Goal: Task Accomplishment & Management: Manage account settings

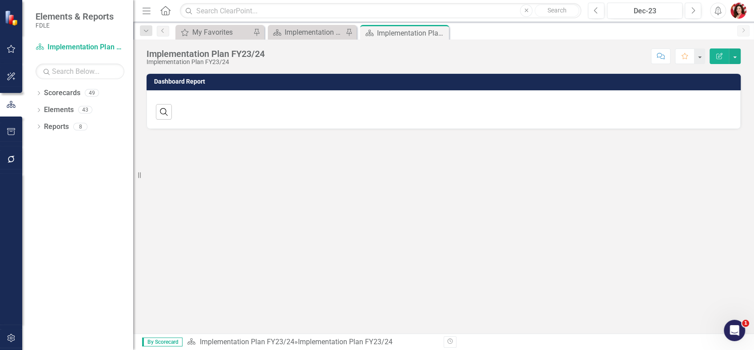
click at [328, 22] on div "Dropdown Search My Favorites My Favorites Pin Scorecard Implementation Plan FY2…" at bounding box center [443, 31] width 621 height 18
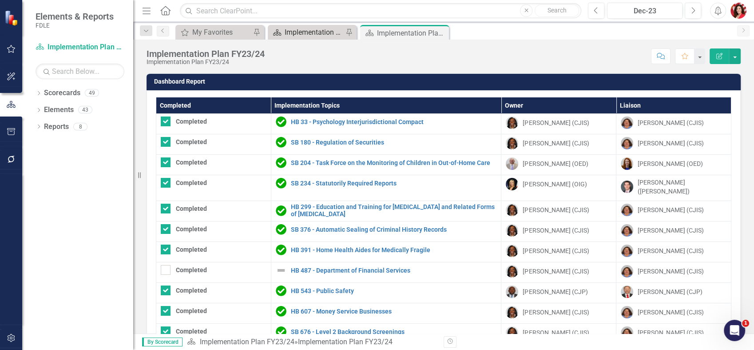
click at [316, 28] on div "Implementation Plan FY25/26" at bounding box center [314, 32] width 59 height 11
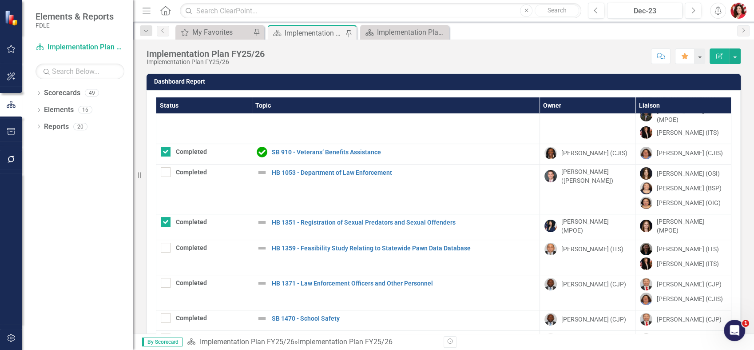
scroll to position [49, 0]
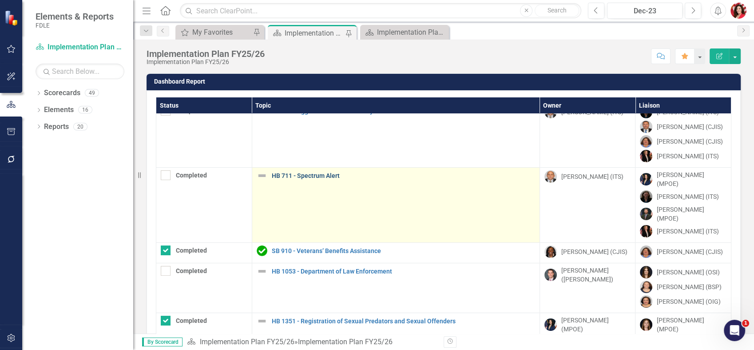
click at [318, 173] on link "HB 711 - Spectrum Alert" at bounding box center [403, 175] width 263 height 7
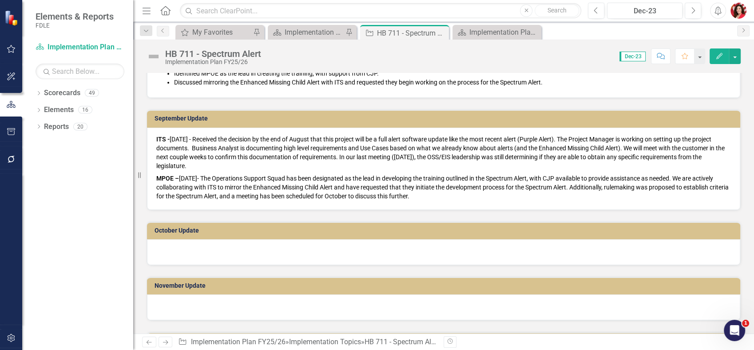
scroll to position [592, 0]
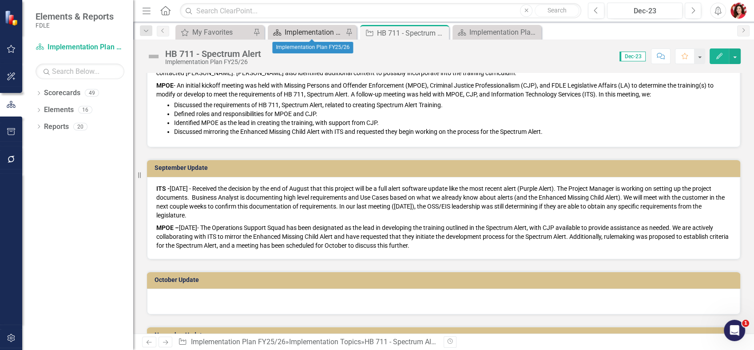
click at [331, 34] on div "Implementation Plan FY25/26" at bounding box center [314, 32] width 59 height 11
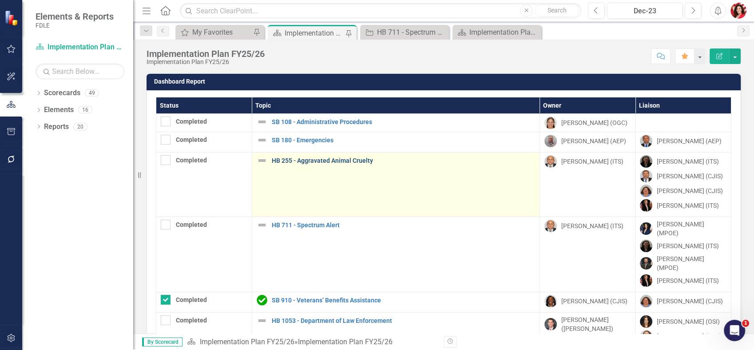
click at [284, 160] on link "HB 255 - Aggravated Animal Cruelty" at bounding box center [403, 160] width 263 height 7
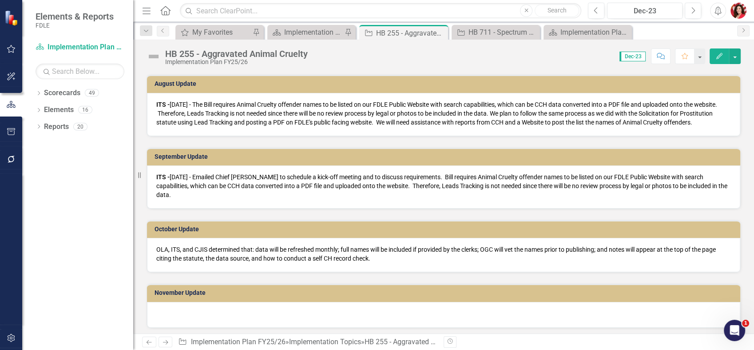
scroll to position [493, 0]
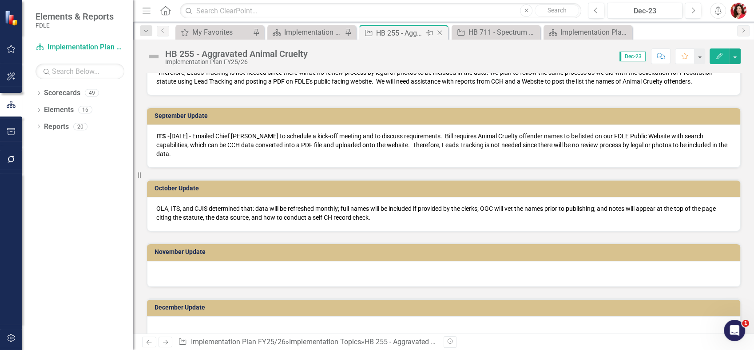
click at [438, 32] on icon "Close" at bounding box center [439, 32] width 9 height 7
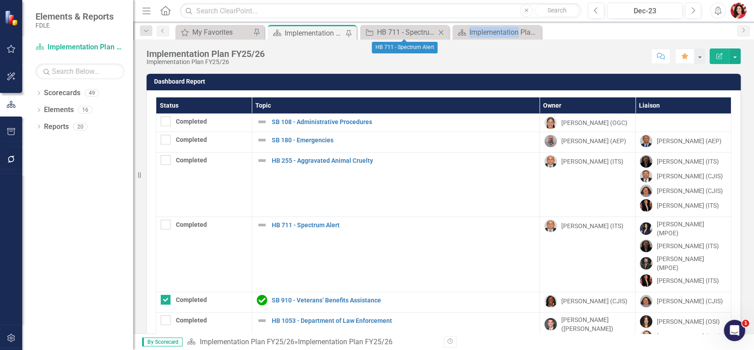
click at [437, 33] on icon "Close" at bounding box center [441, 32] width 9 height 7
click at [0, 0] on icon "Close" at bounding box center [0, 0] width 0 height 0
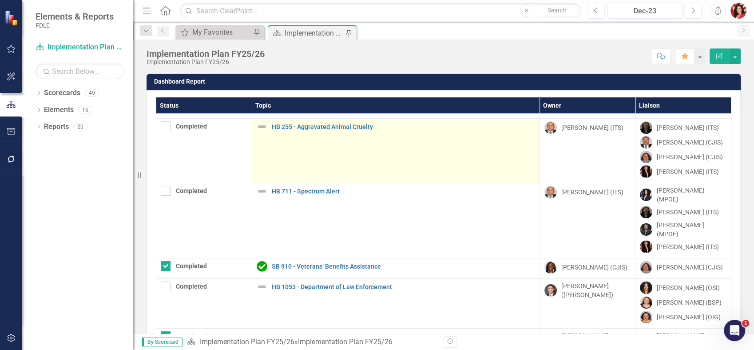
scroll to position [49, 0]
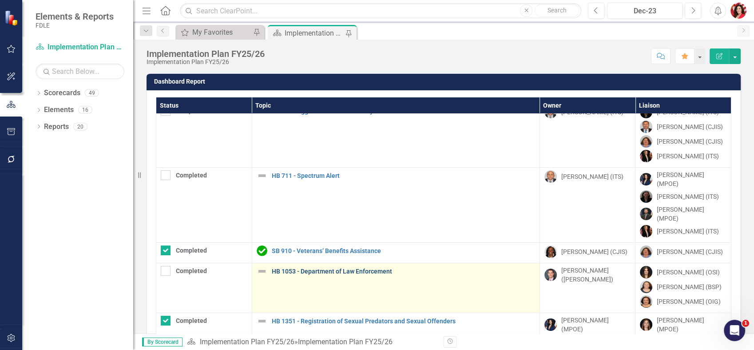
click at [365, 268] on link "HB 1053 - Department of Law Enforcement" at bounding box center [403, 271] width 263 height 7
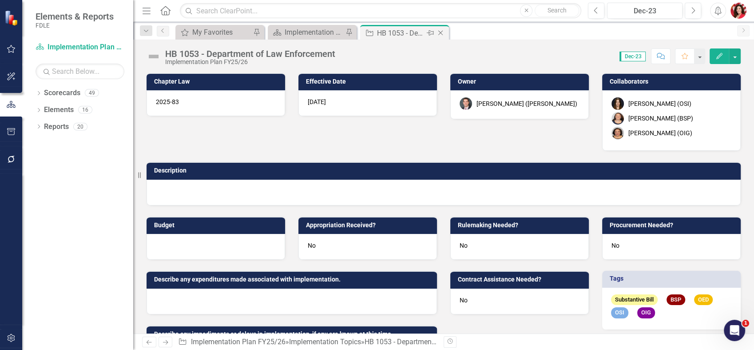
click at [443, 36] on icon "Close" at bounding box center [440, 32] width 9 height 7
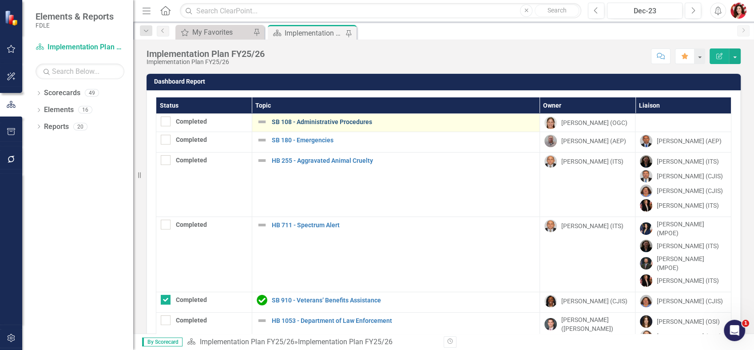
click at [346, 122] on link "SB 108 - Administrative Procedures" at bounding box center [403, 122] width 263 height 7
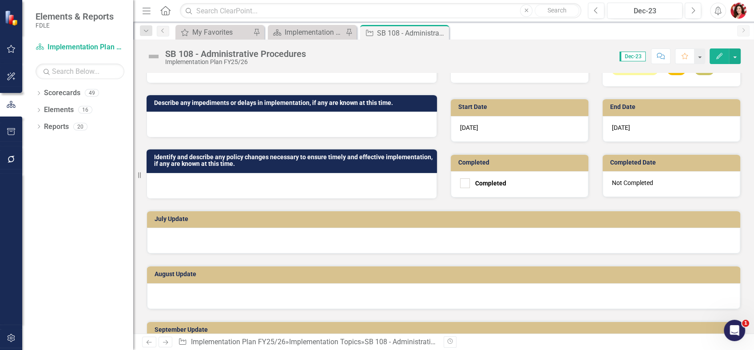
scroll to position [199, 0]
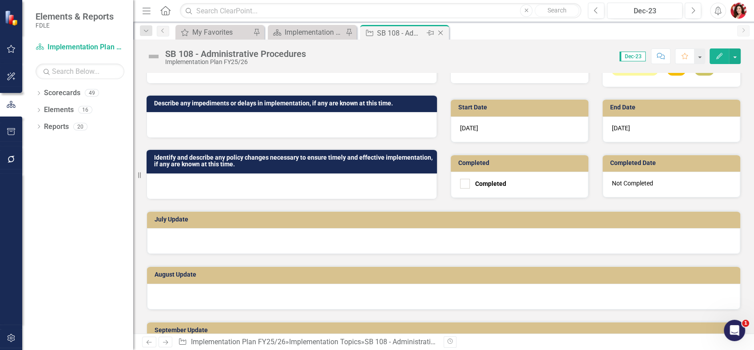
click at [439, 32] on icon at bounding box center [440, 33] width 5 height 5
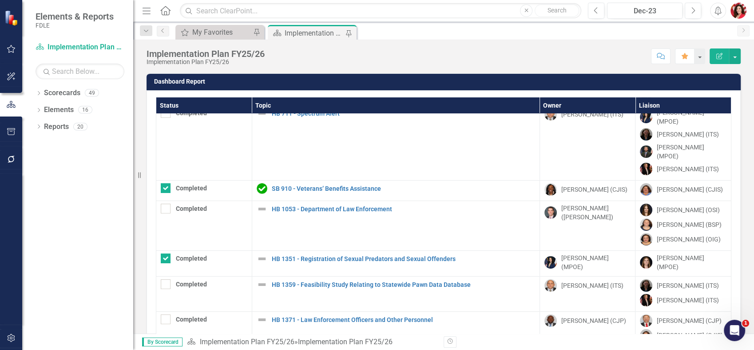
scroll to position [197, 0]
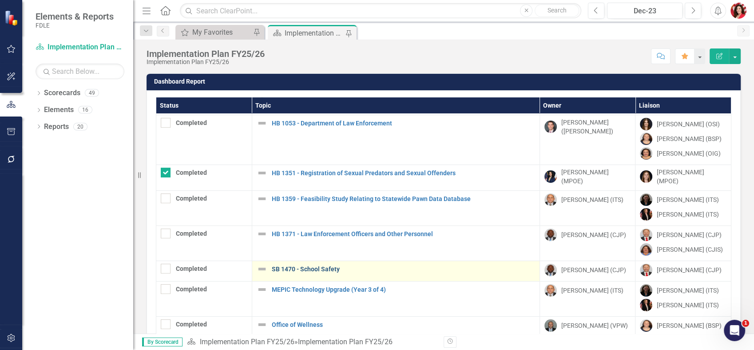
click at [307, 266] on link "SB 1470 - School Safety" at bounding box center [403, 269] width 263 height 7
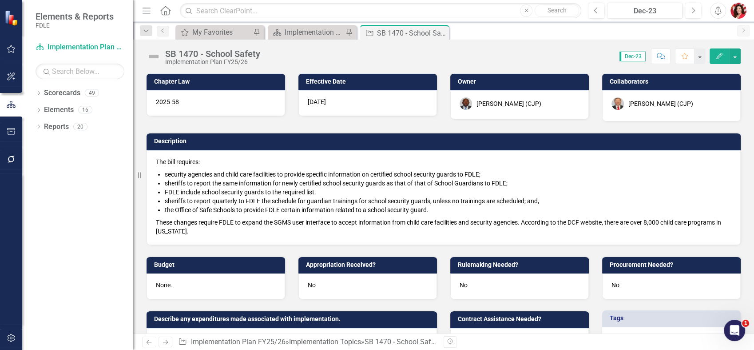
scroll to position [369, 0]
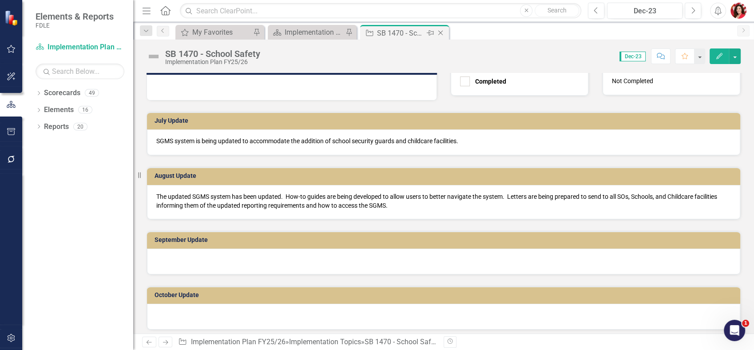
click at [441, 31] on icon "Close" at bounding box center [440, 32] width 9 height 7
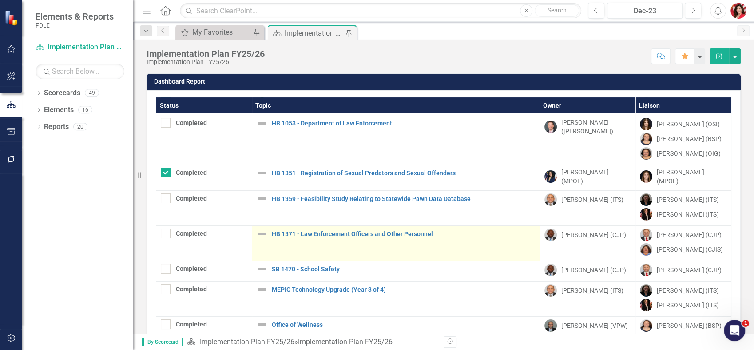
scroll to position [296, 0]
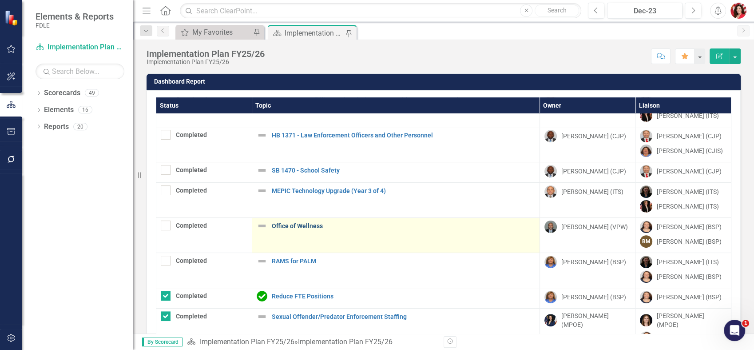
click at [291, 223] on link "Office of Wellness" at bounding box center [403, 226] width 263 height 7
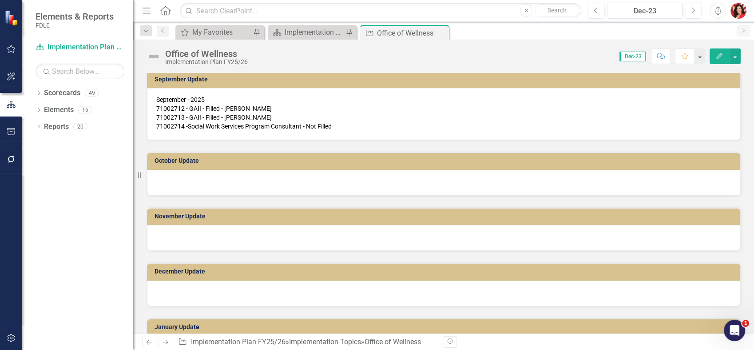
scroll to position [345, 0]
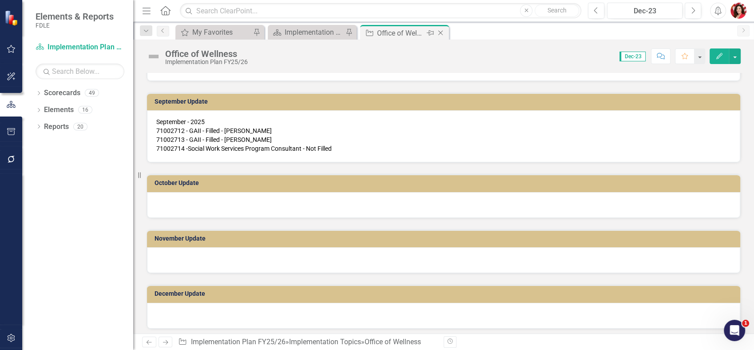
click at [441, 31] on icon "Close" at bounding box center [440, 32] width 9 height 7
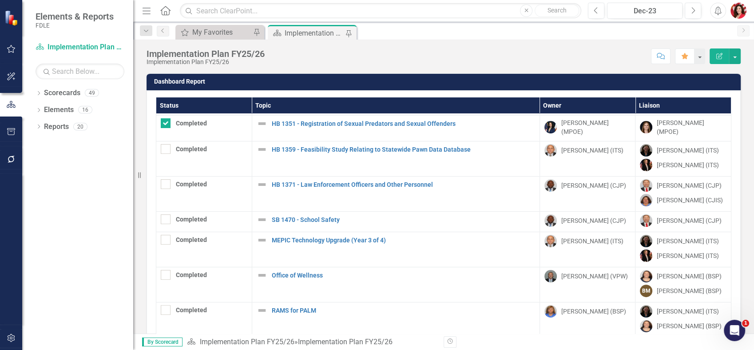
scroll to position [328, 0]
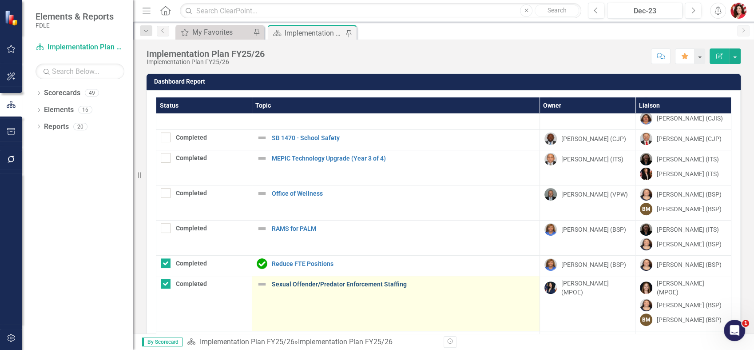
click at [336, 281] on link "Sexual Offender/Predator Enforcement Staffing" at bounding box center [403, 284] width 263 height 7
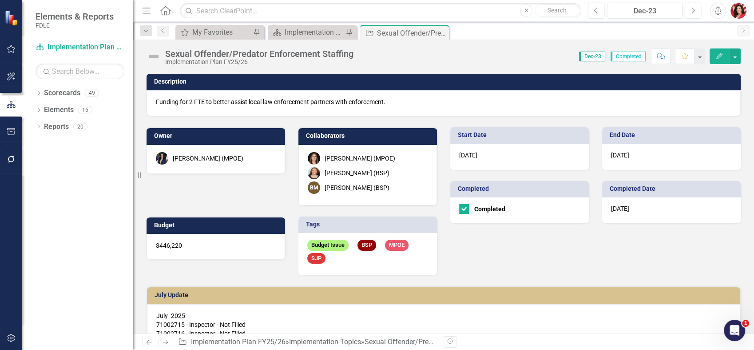
click at [149, 55] on img at bounding box center [154, 56] width 14 height 14
click at [155, 55] on img at bounding box center [154, 56] width 14 height 14
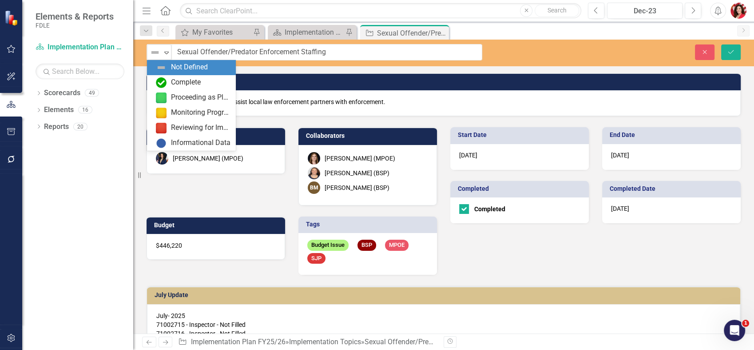
click at [155, 55] on img at bounding box center [155, 52] width 11 height 11
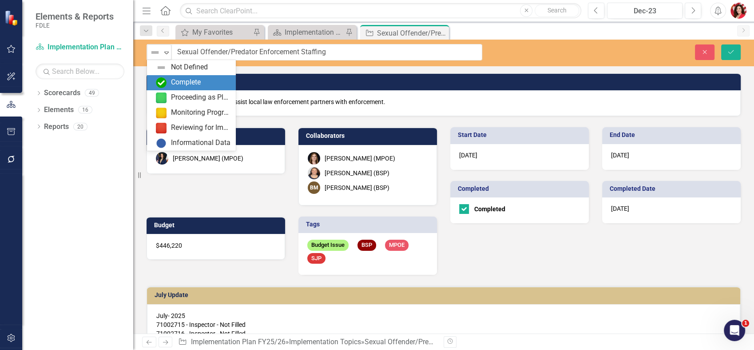
click at [166, 83] on img at bounding box center [161, 82] width 11 height 11
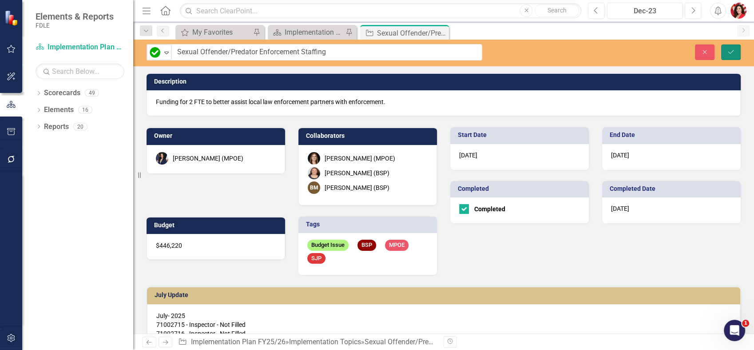
click at [728, 48] on button "Save" at bounding box center [731, 52] width 20 height 16
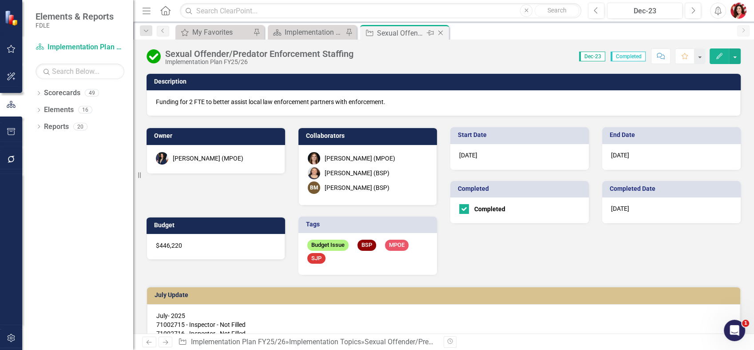
click at [439, 32] on icon "Close" at bounding box center [440, 32] width 9 height 7
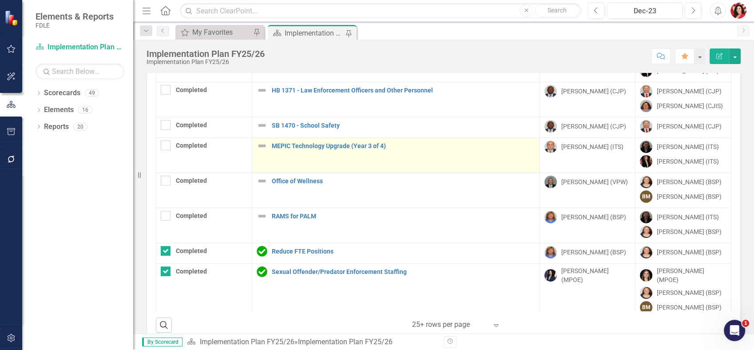
scroll to position [328, 0]
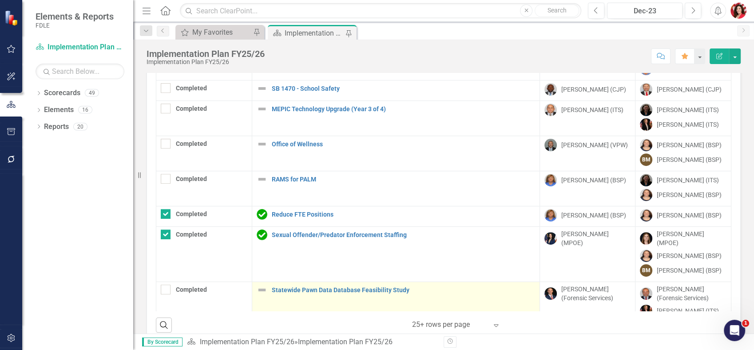
click at [319, 284] on div "Statewide Pawn Data Database Feasibility Study" at bounding box center [396, 289] width 278 height 11
click at [321, 286] on link "Statewide Pawn Data Database Feasibility Study" at bounding box center [403, 289] width 263 height 7
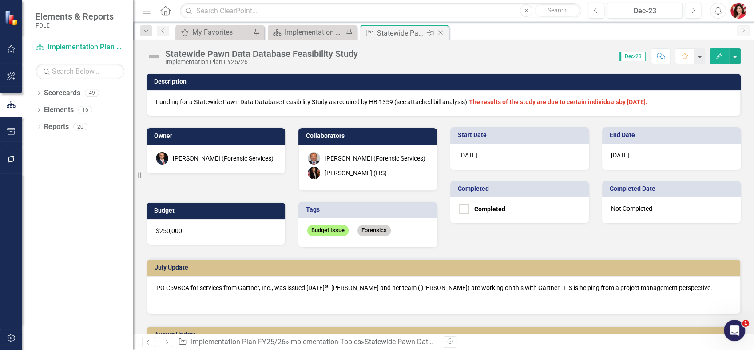
click at [438, 29] on icon "Close" at bounding box center [440, 32] width 9 height 7
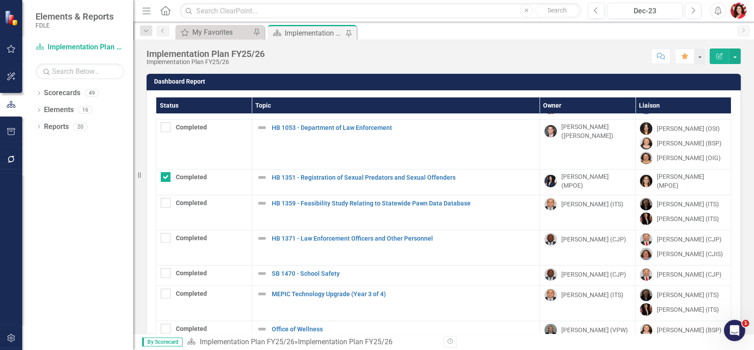
scroll to position [197, 0]
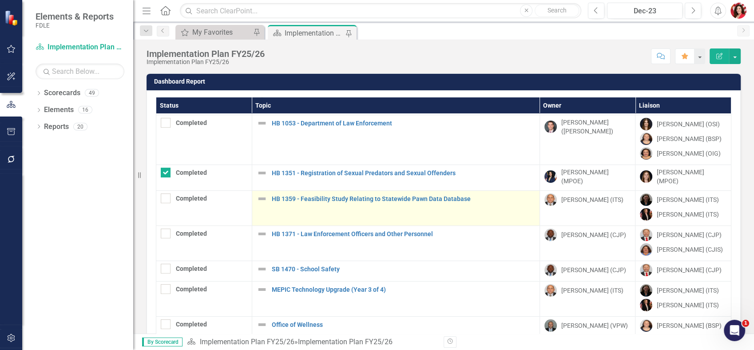
click at [305, 193] on div "HB 1359 - Feasibility Study Relating to Statewide Pawn Data Database" at bounding box center [396, 198] width 278 height 11
click at [303, 195] on link "HB 1359 - Feasibility Study Relating to Statewide Pawn Data Database" at bounding box center [403, 198] width 263 height 7
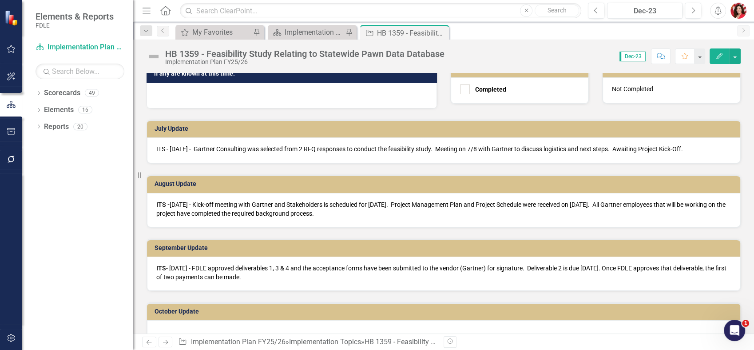
scroll to position [345, 0]
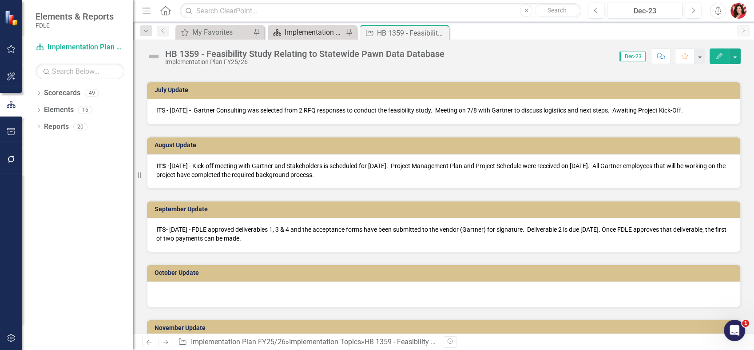
click at [306, 35] on div "Implementation Plan FY25/26" at bounding box center [314, 32] width 59 height 11
